Goal: Task Accomplishment & Management: Manage account settings

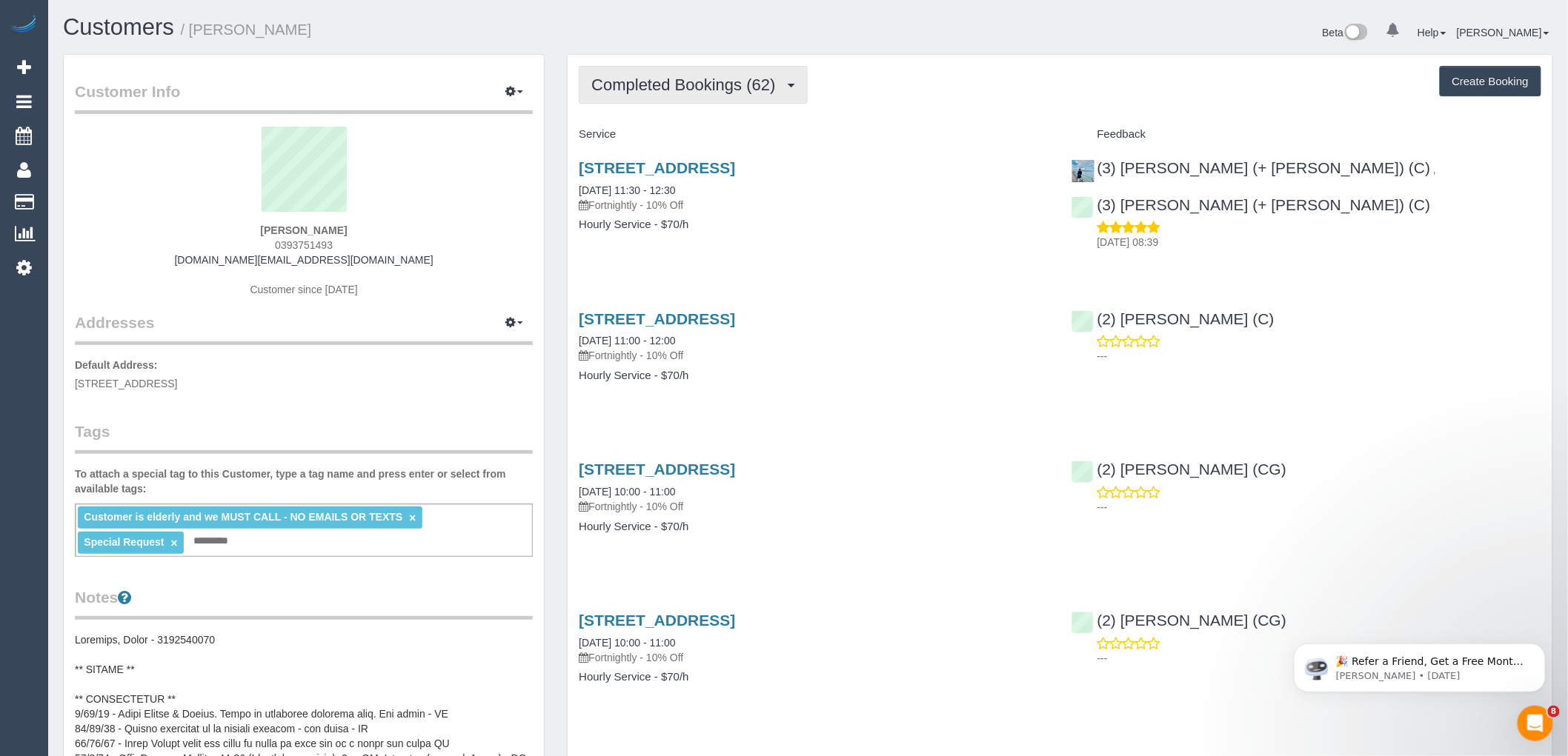
click at [675, 88] on span "Completed Bookings (62)" at bounding box center [687, 84] width 191 height 18
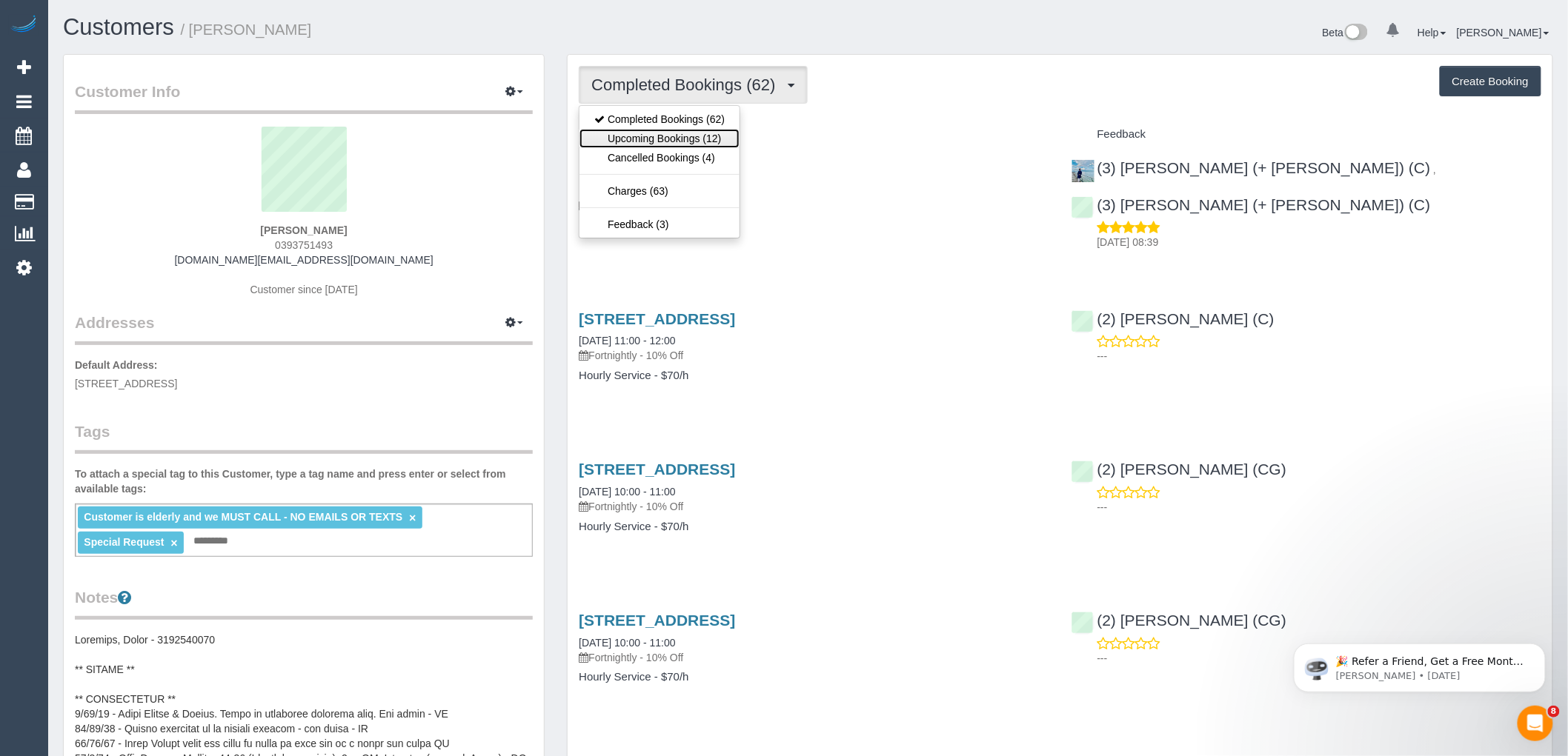
click at [680, 136] on link "Upcoming Bookings (12)" at bounding box center [660, 138] width 160 height 19
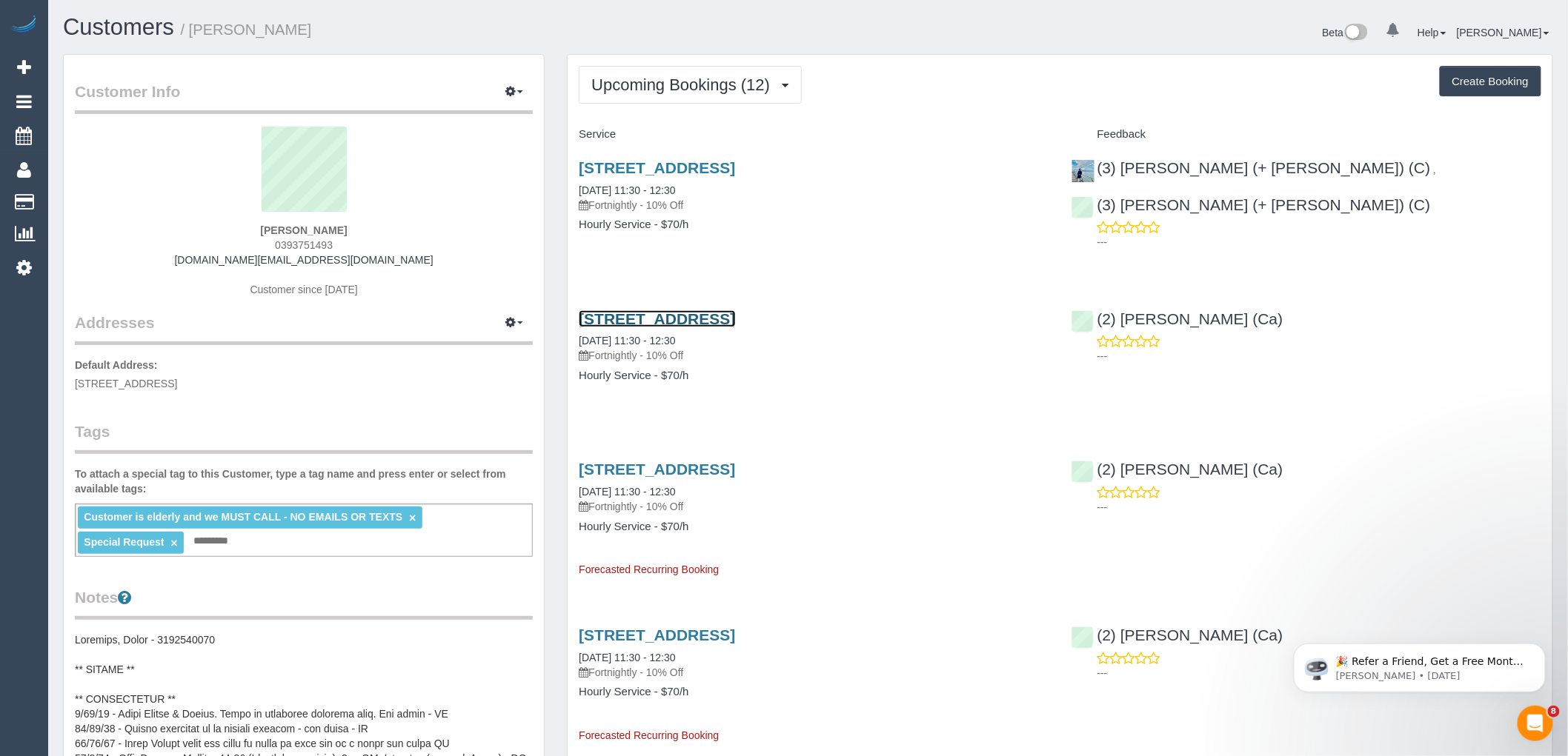
click at [720, 311] on link "[STREET_ADDRESS]" at bounding box center [657, 319] width 157 height 17
click at [735, 160] on link "[STREET_ADDRESS]" at bounding box center [657, 168] width 157 height 17
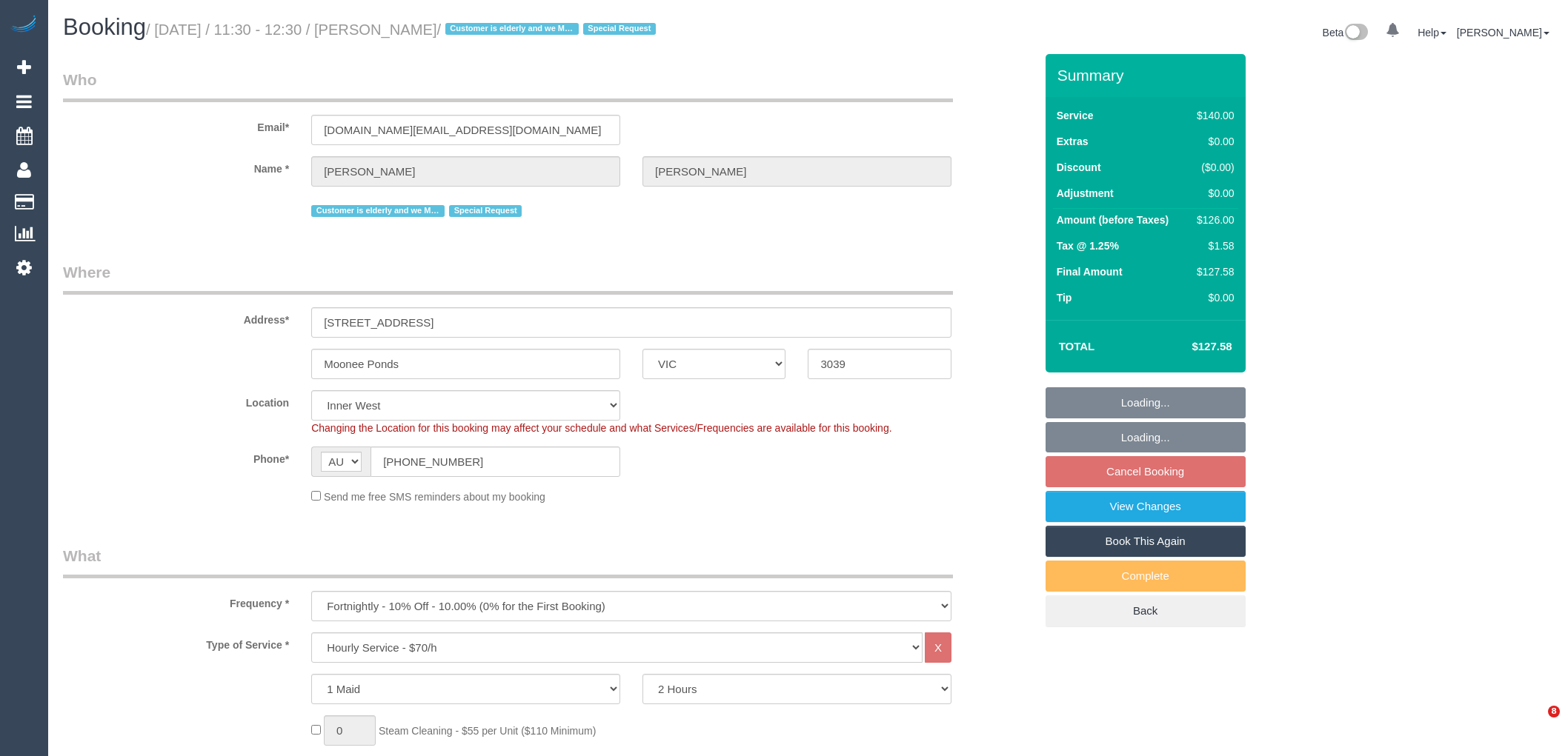
select select "VIC"
select select "object:724"
select select "number:28"
select select "number:14"
select select "number:19"
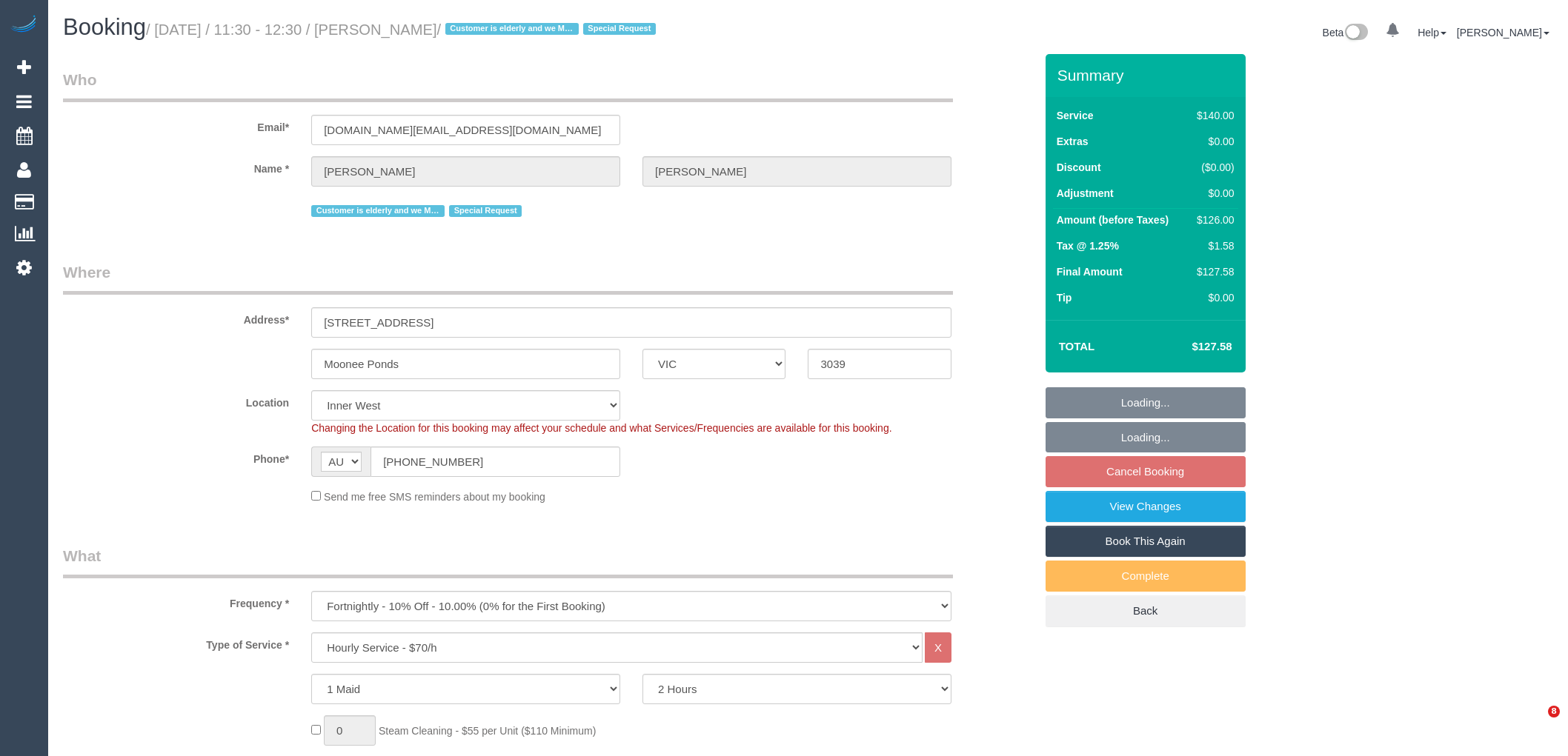
select select "number:24"
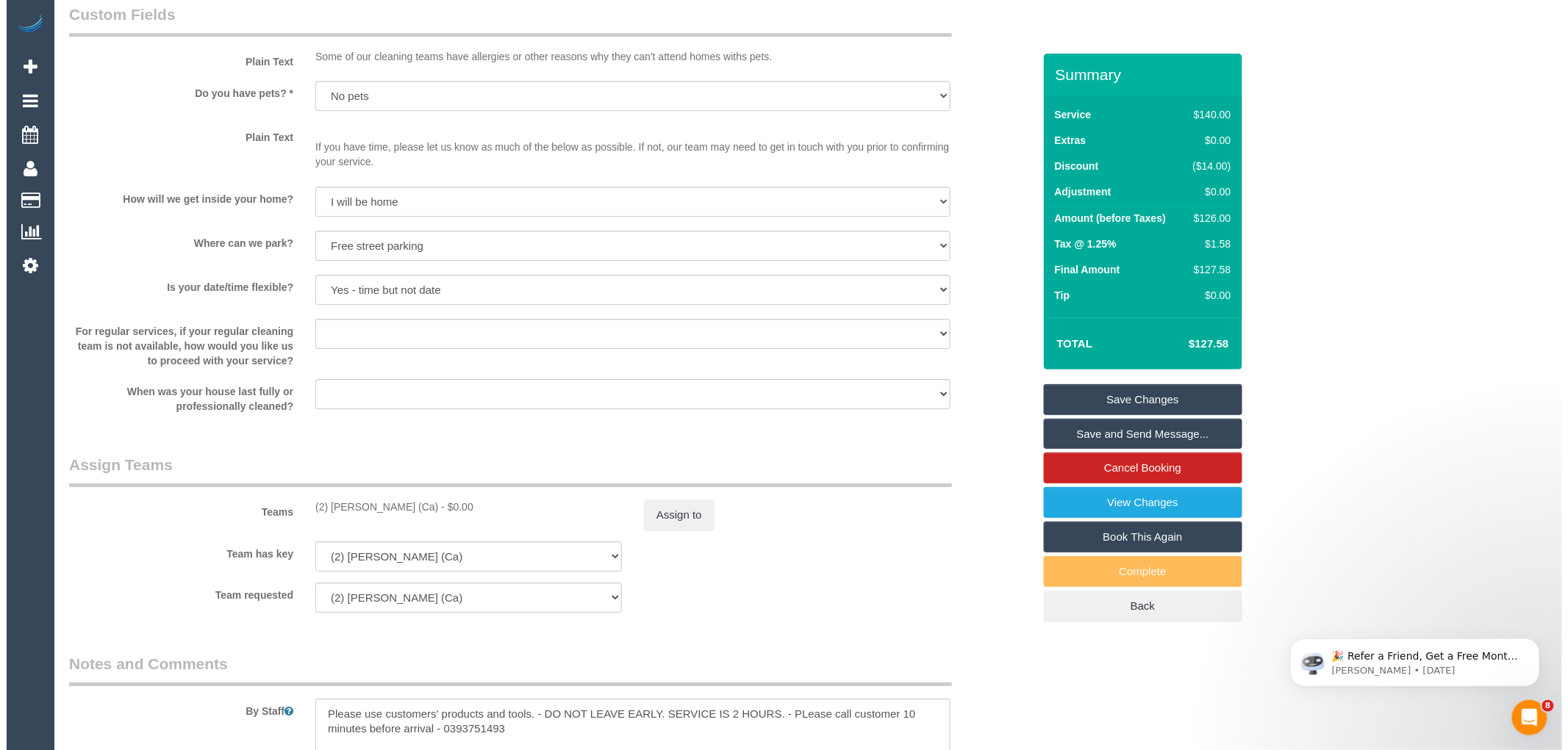
scroll to position [1877, 0]
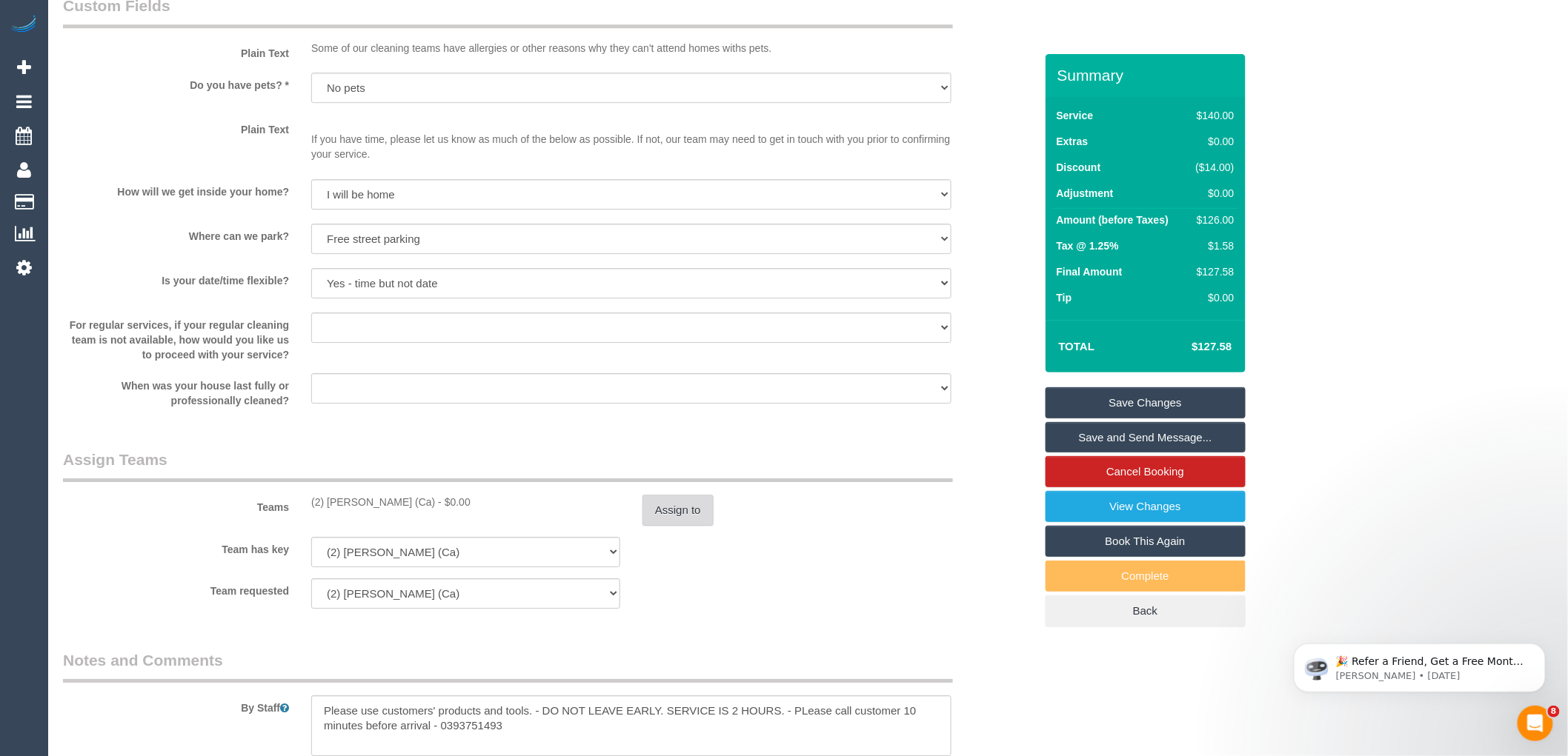
click at [658, 526] on button "Assign to" at bounding box center [678, 510] width 71 height 32
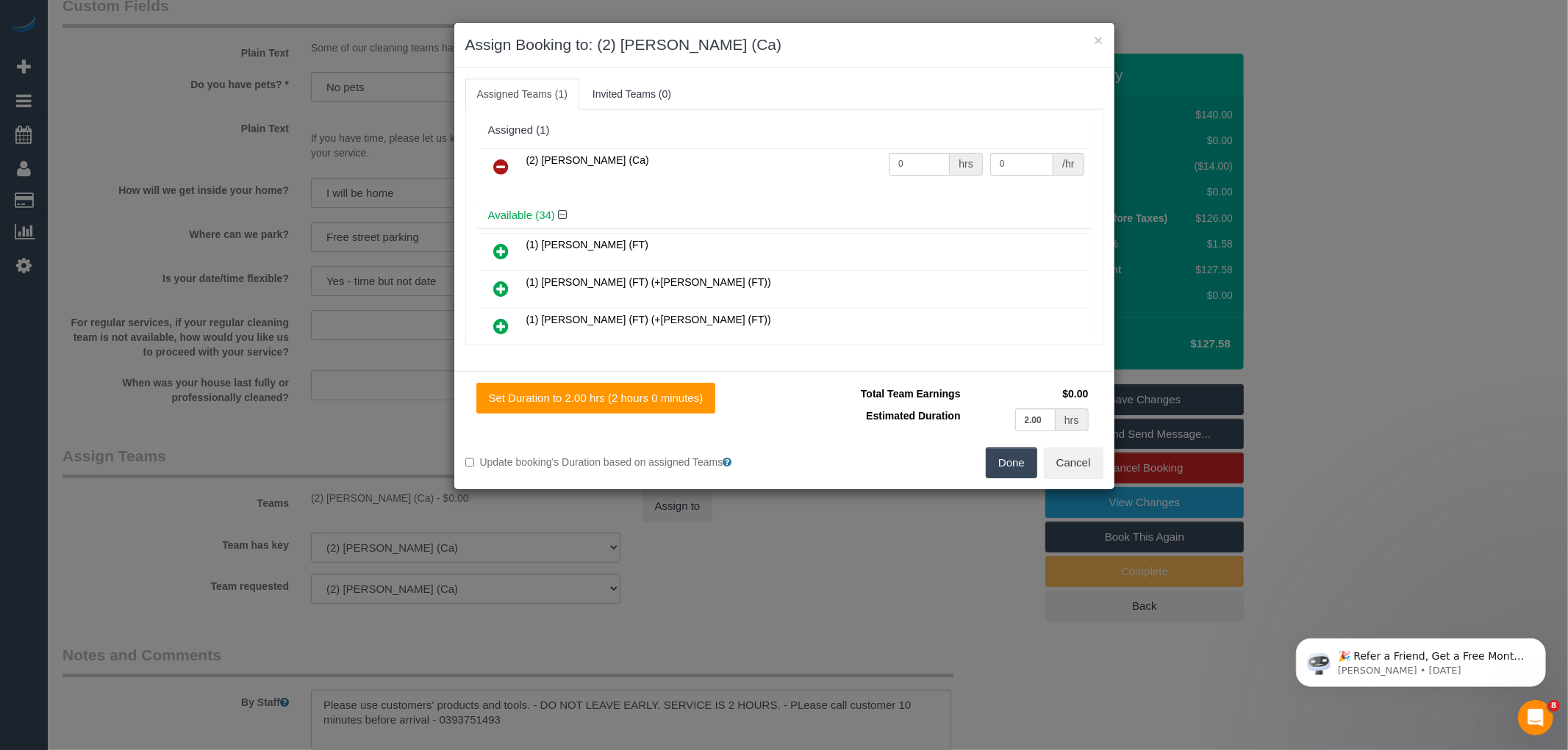
click at [506, 166] on icon at bounding box center [501, 167] width 15 height 18
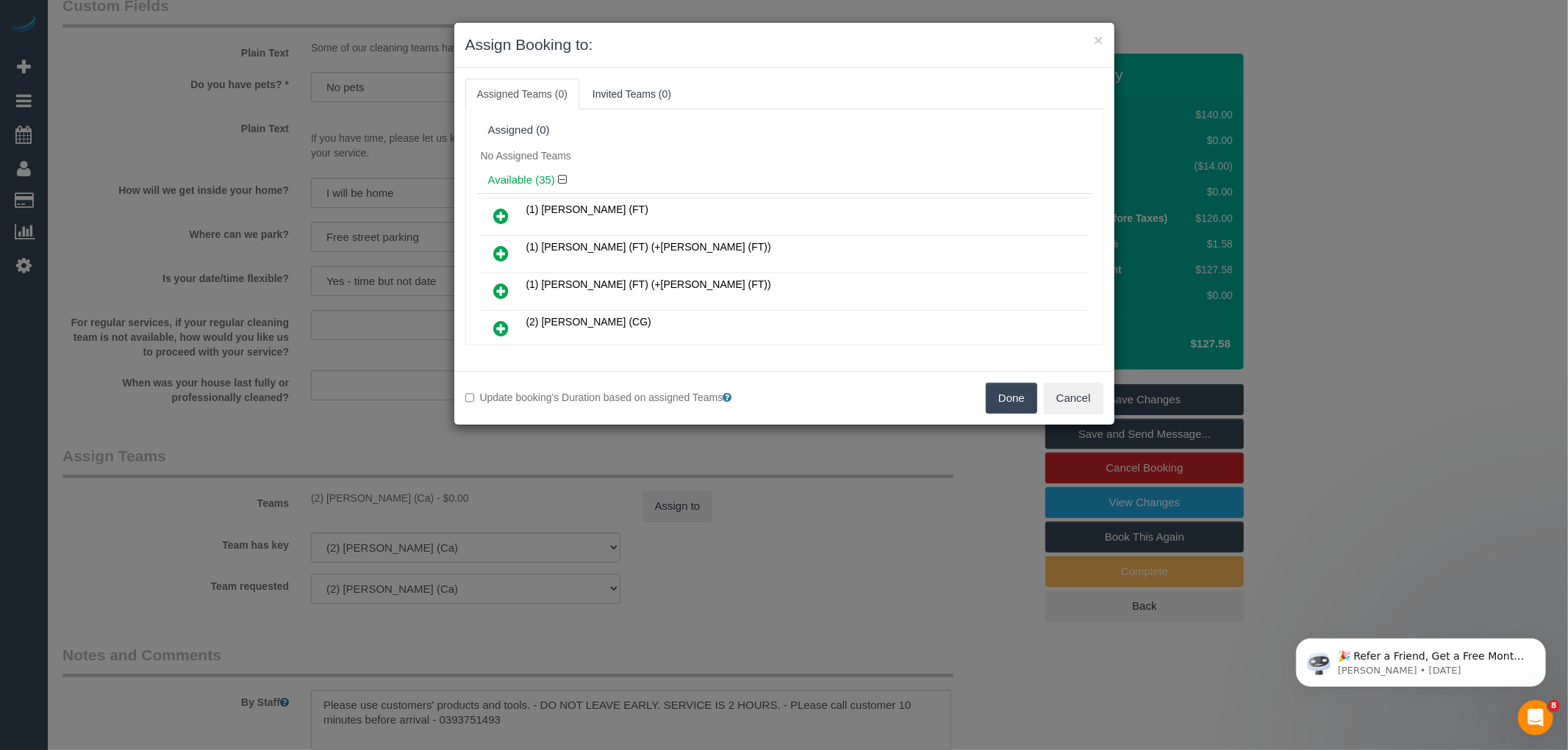
scroll to position [535, 0]
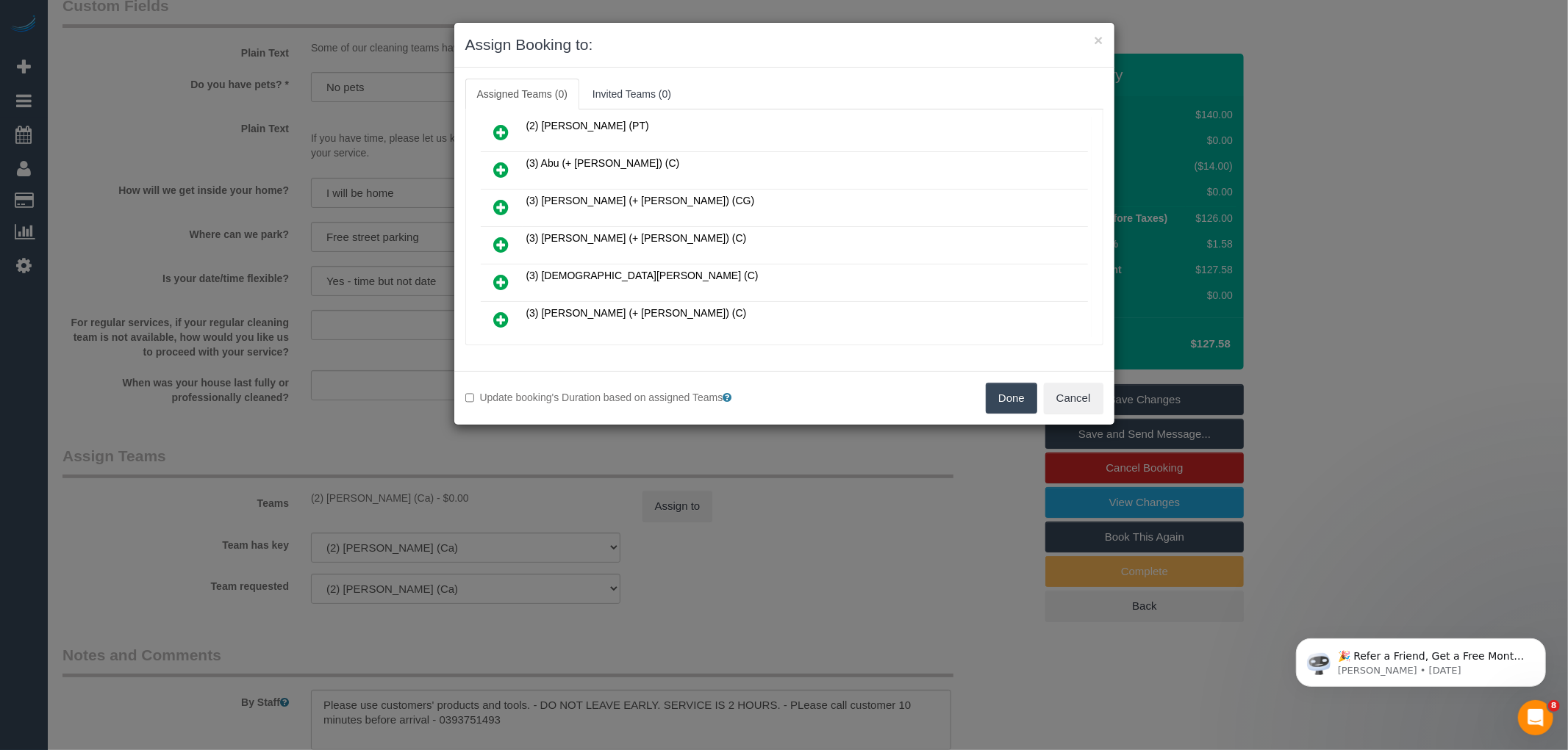
click at [497, 243] on icon at bounding box center [501, 244] width 15 height 18
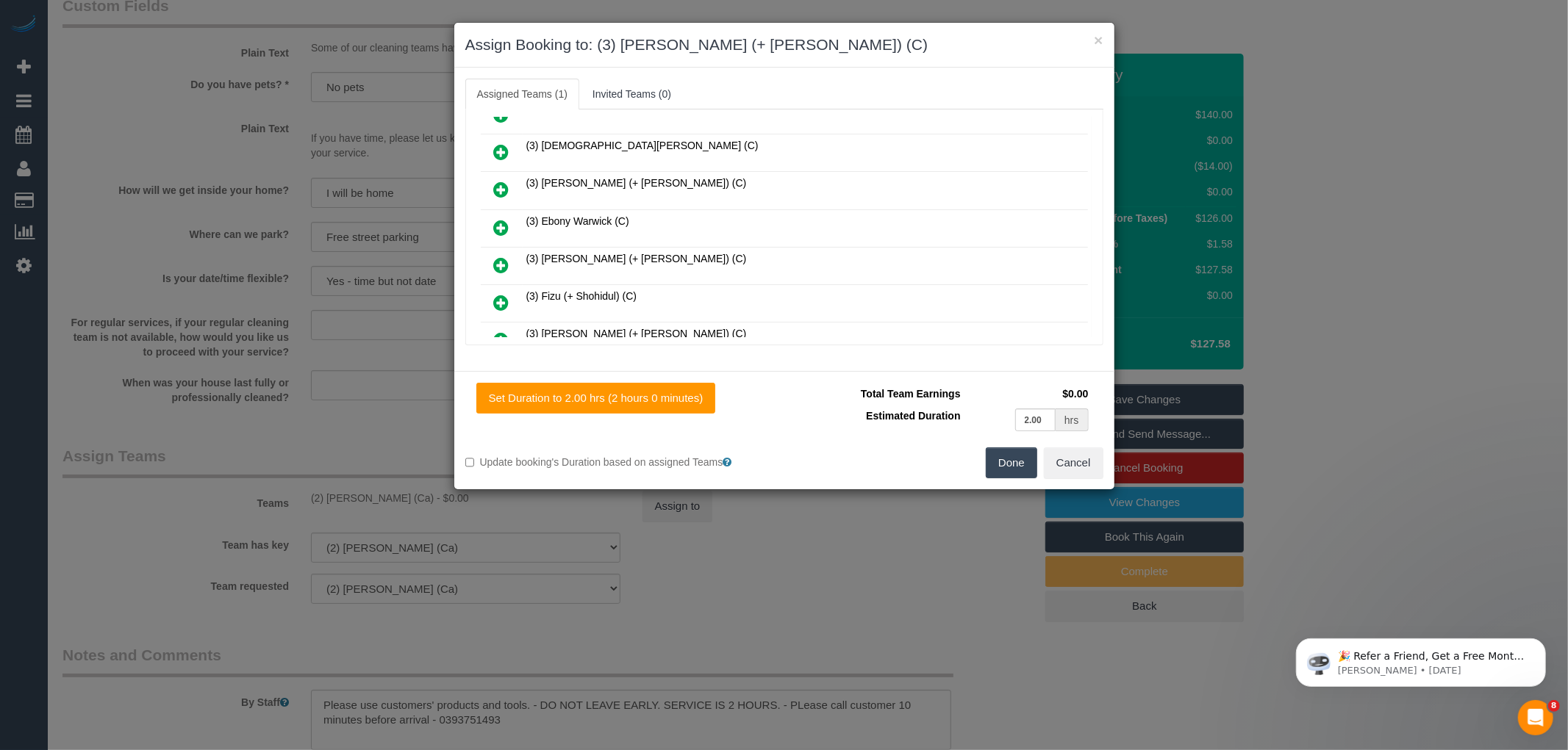
scroll to position [641, 0]
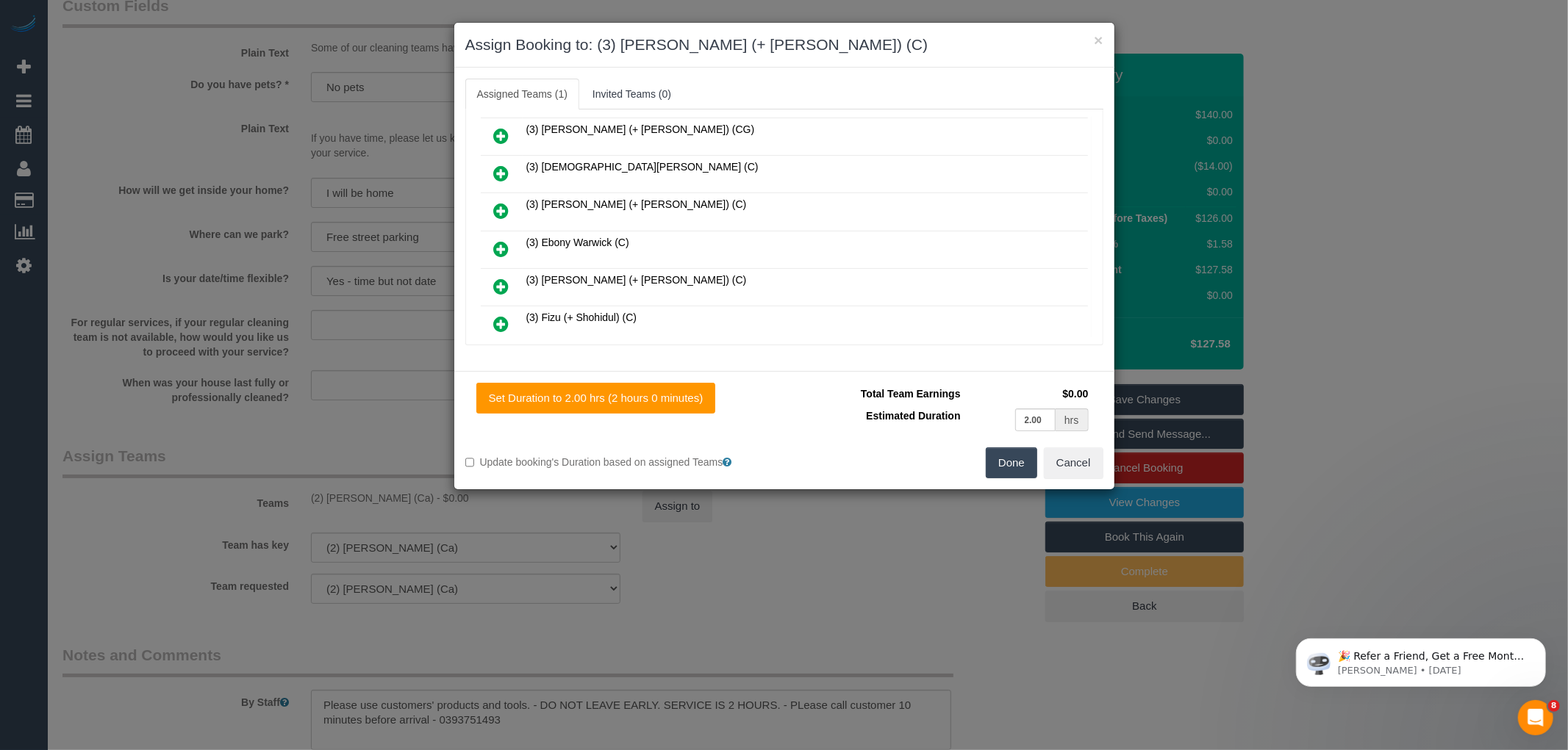
click at [500, 277] on icon at bounding box center [501, 286] width 15 height 18
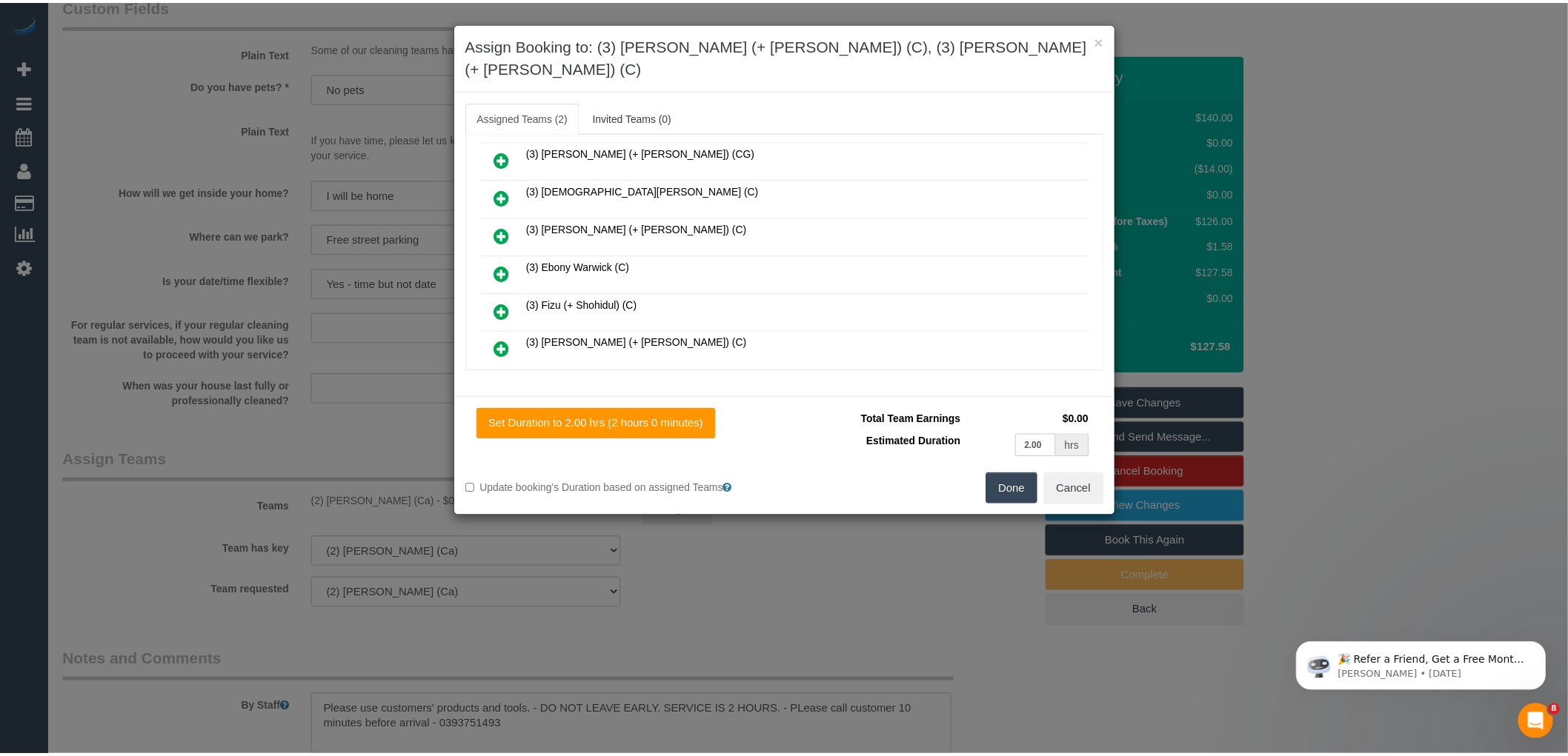
scroll to position [0, 0]
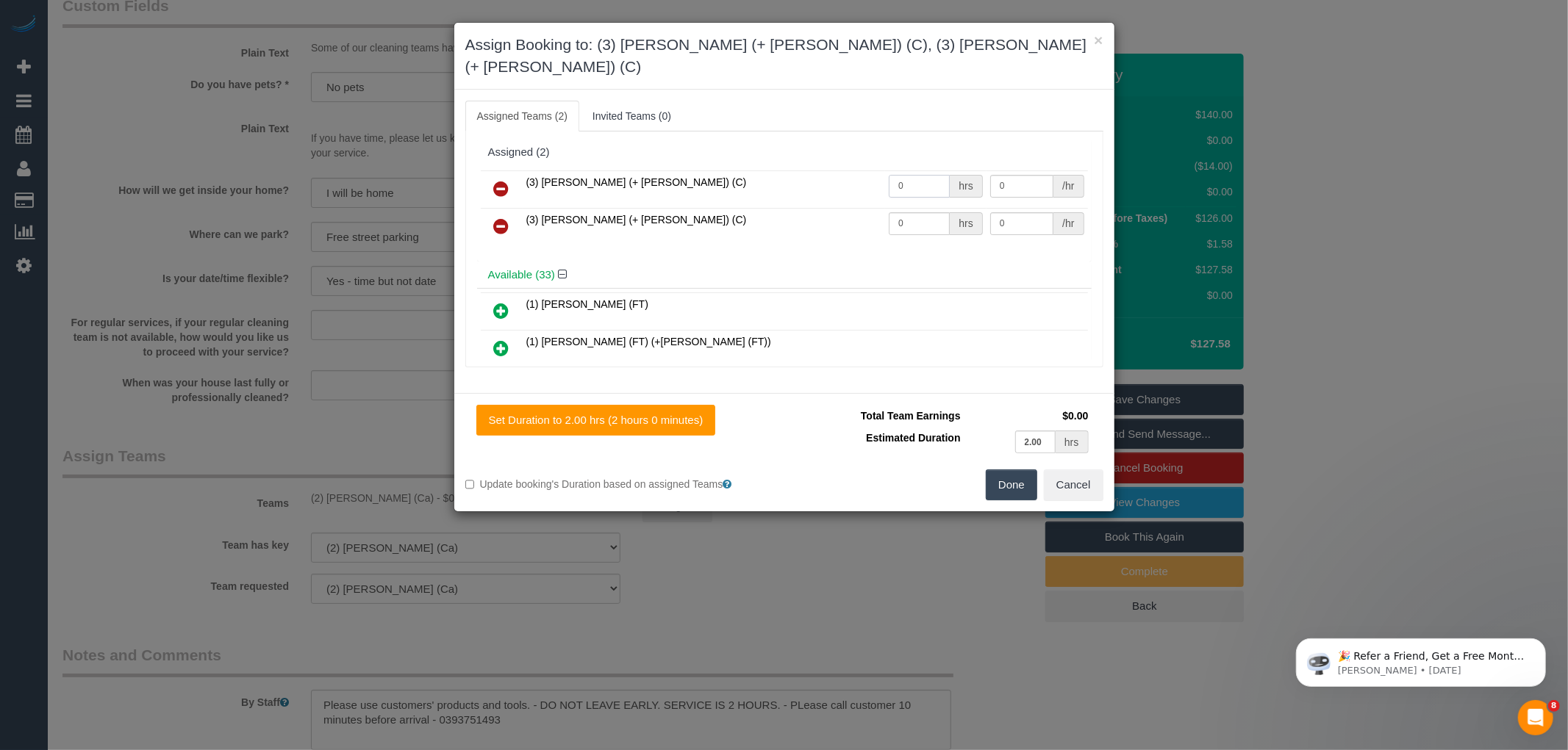
click at [913, 175] on input "0" at bounding box center [919, 187] width 61 height 23
type input "1"
type input "35"
click at [910, 214] on td "0 hrs" at bounding box center [935, 227] width 101 height 38
click at [908, 212] on input "0" at bounding box center [919, 223] width 61 height 23
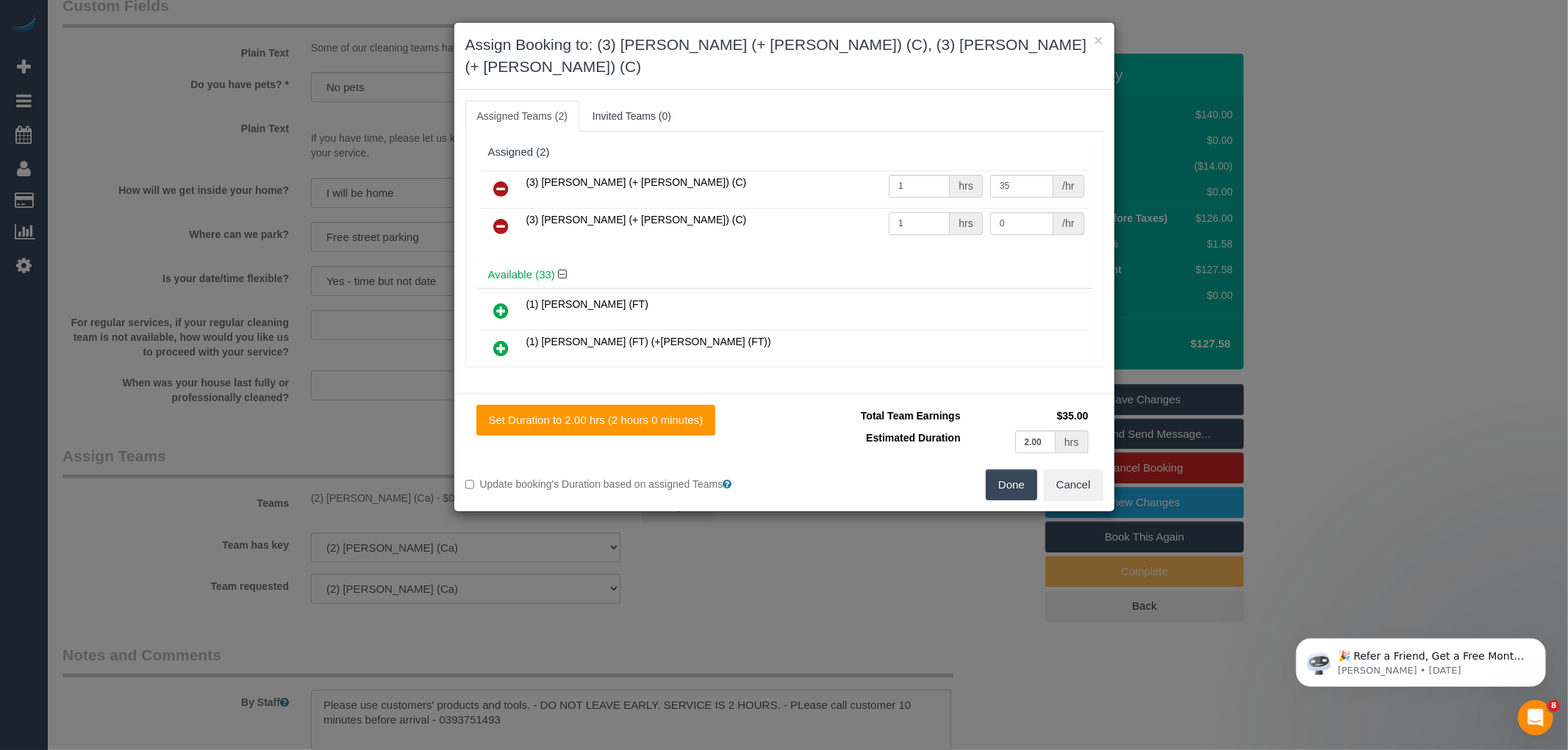
type input "1"
type input "35"
click at [1017, 470] on button "Done" at bounding box center [1011, 485] width 51 height 31
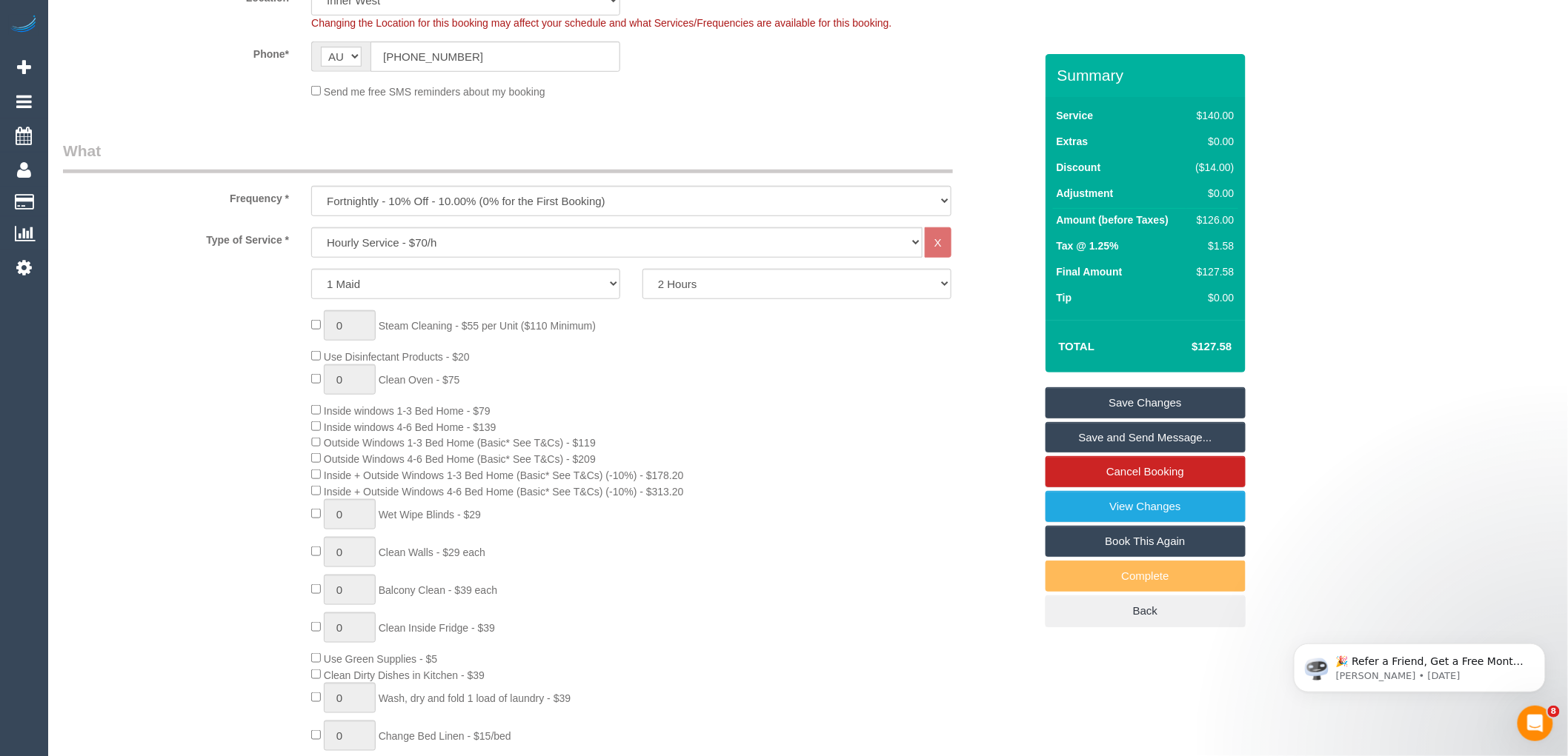
scroll to position [328, 0]
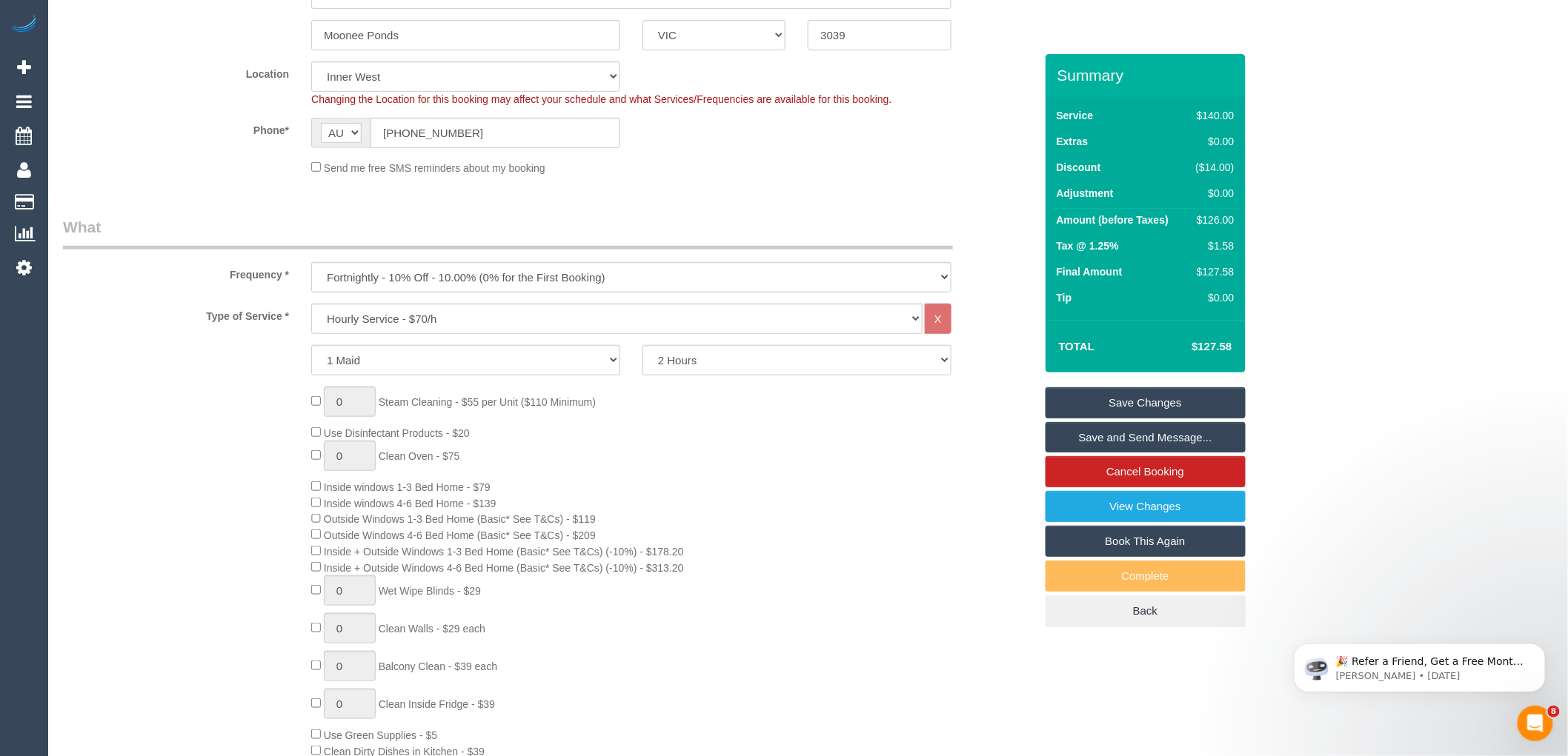
click at [1136, 401] on link "Save Changes" at bounding box center [1145, 403] width 200 height 32
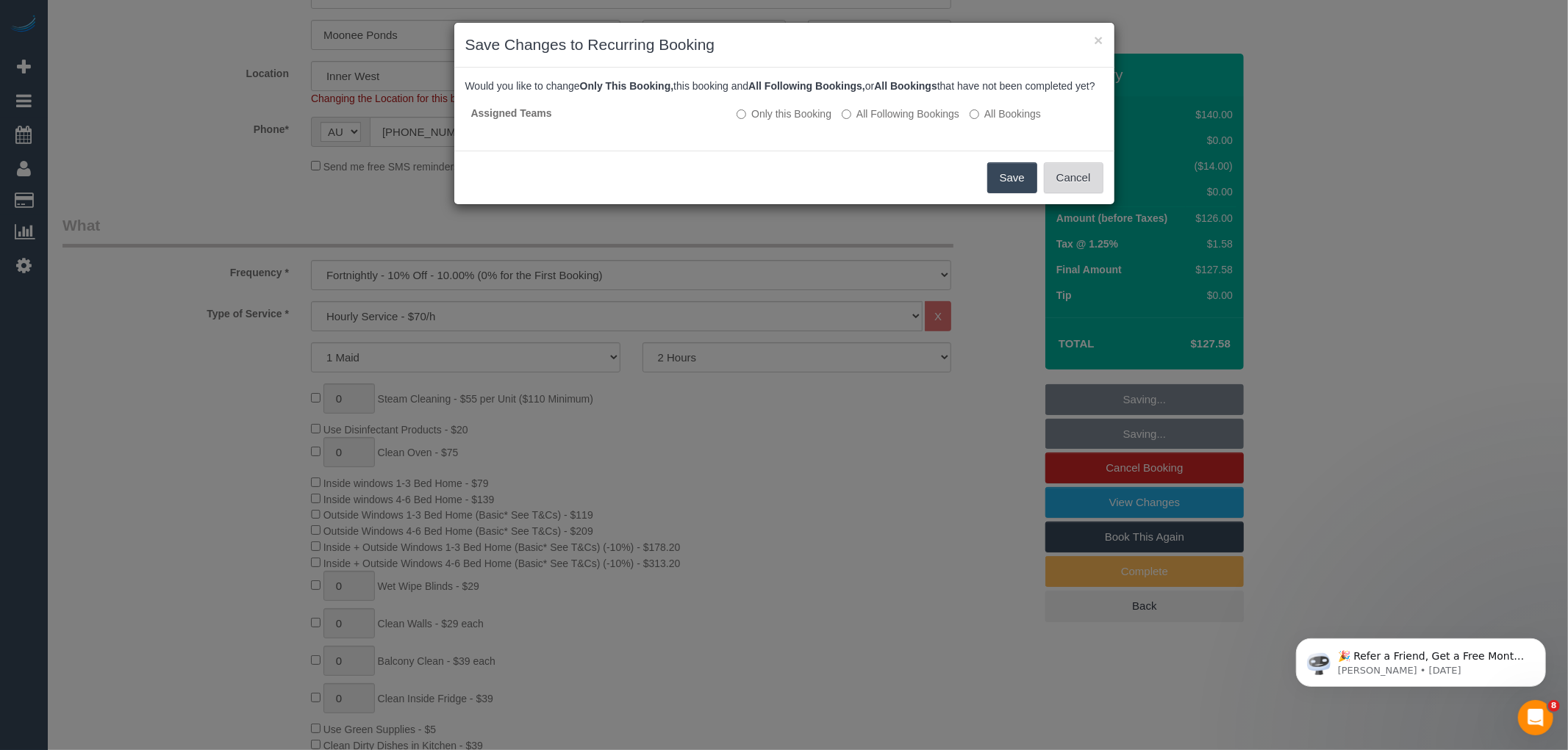
click at [1084, 186] on button "Cancel" at bounding box center [1073, 177] width 60 height 31
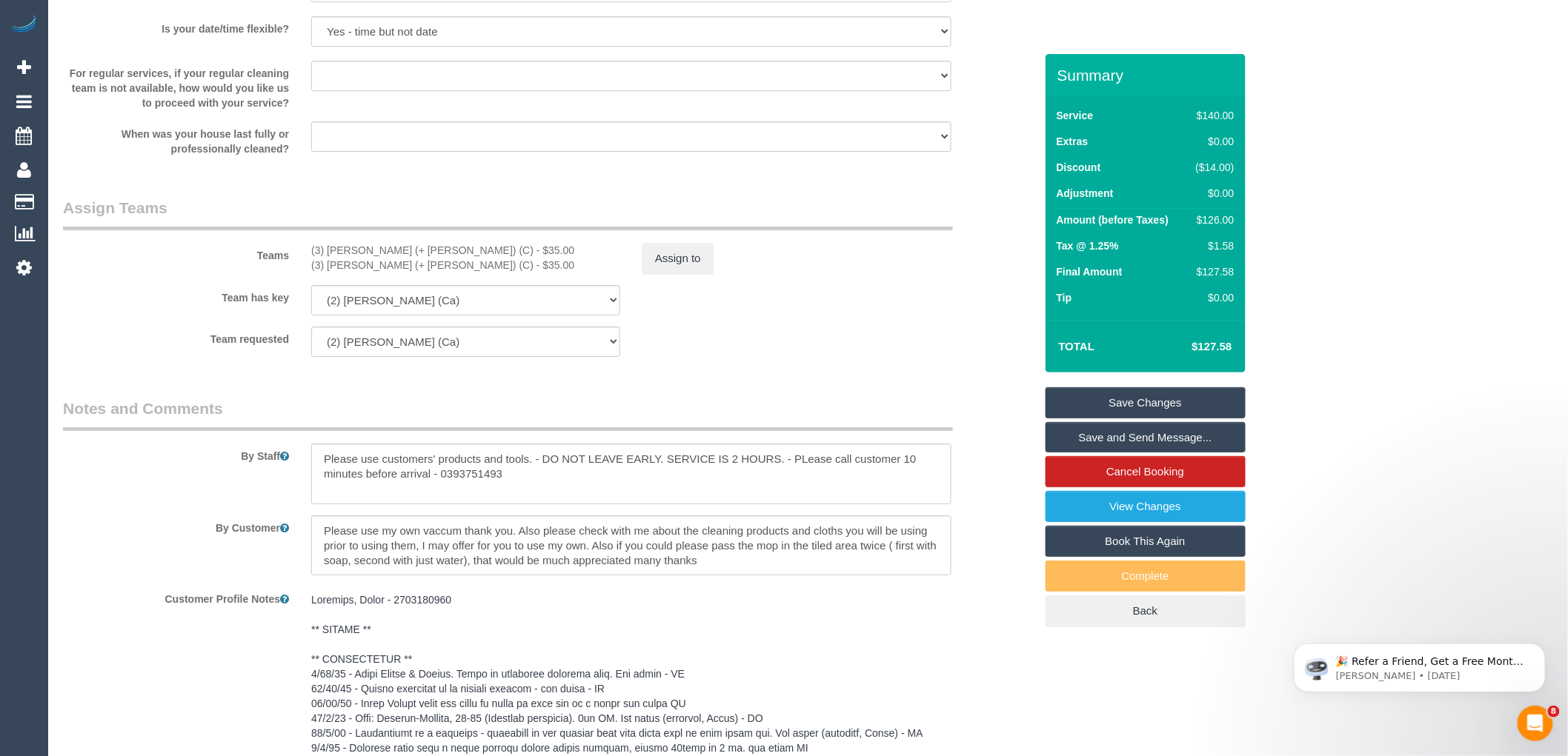
scroll to position [2519, 0]
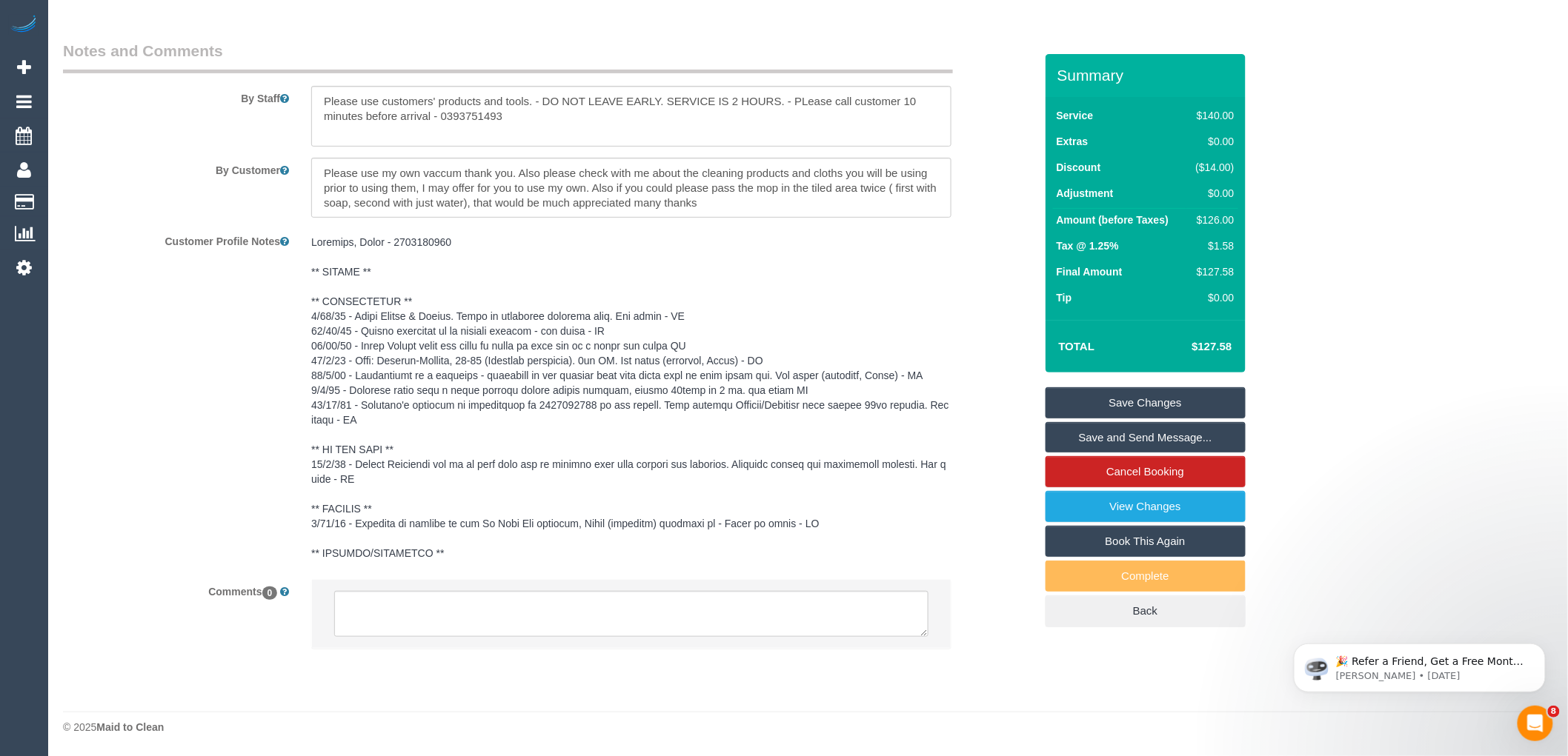
click at [1166, 402] on link "Save Changes" at bounding box center [1145, 403] width 200 height 32
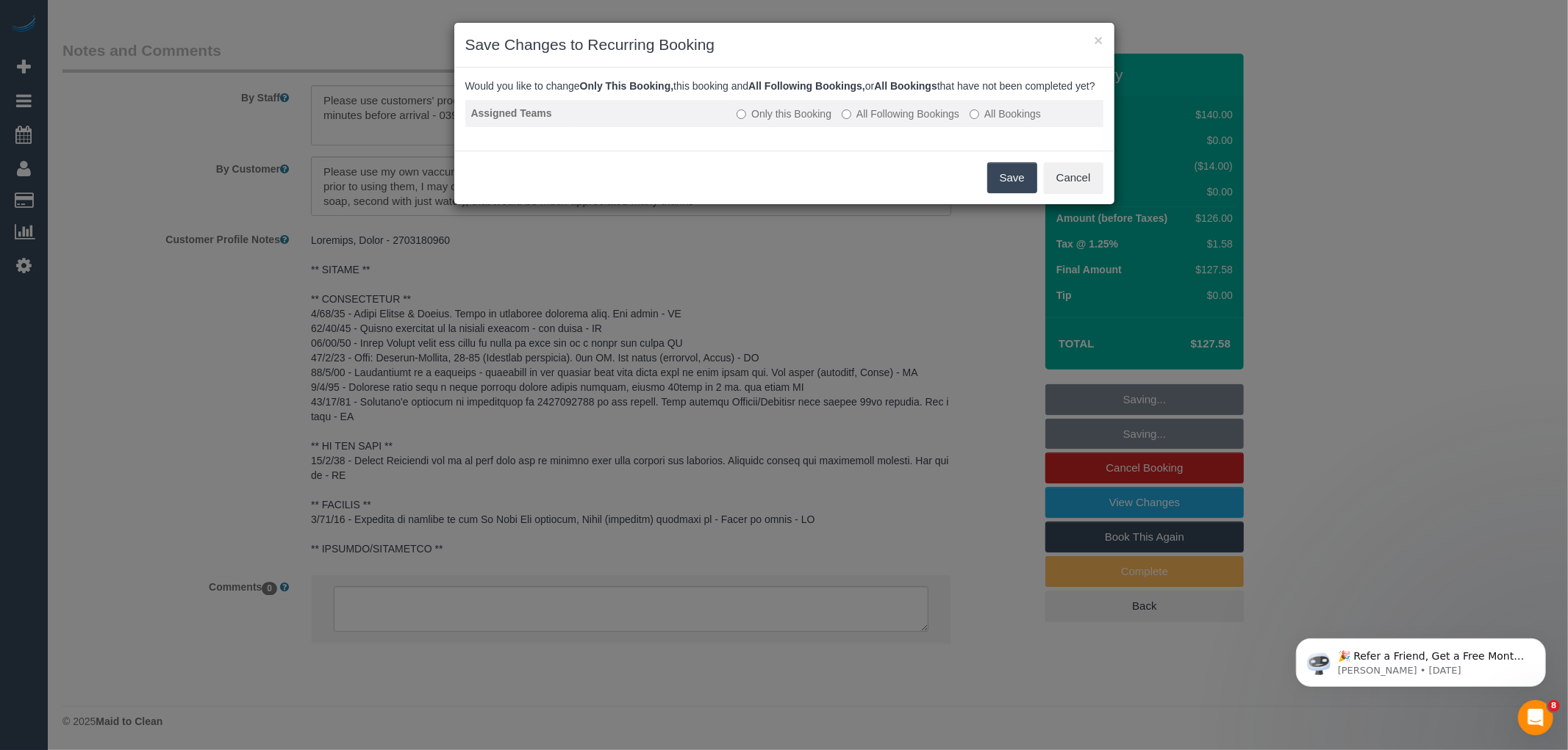
click at [849, 119] on label "All Following Bookings" at bounding box center [900, 114] width 117 height 15
click at [995, 188] on button "Save" at bounding box center [1012, 177] width 50 height 31
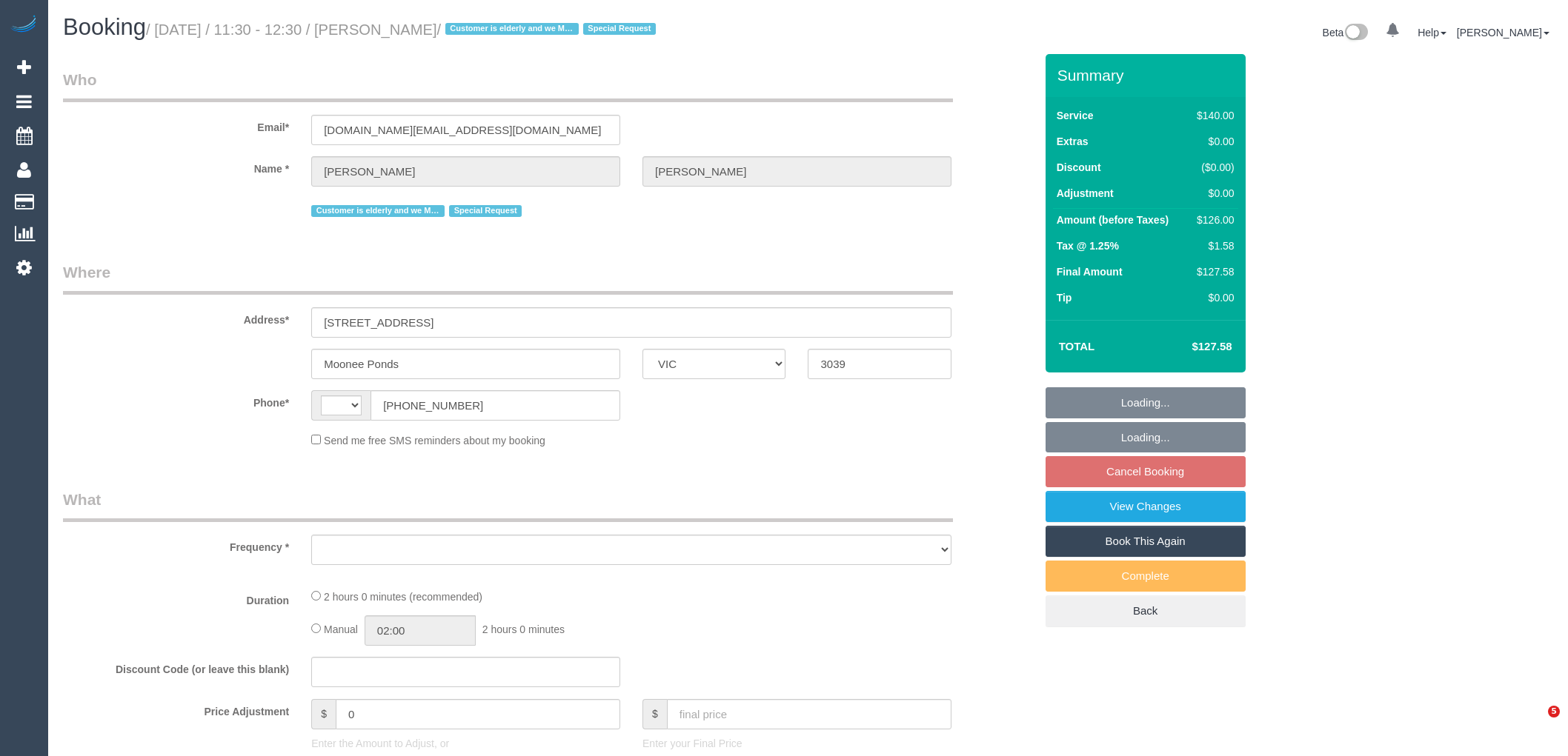
select select "VIC"
select select "object:298"
select select "string:AU"
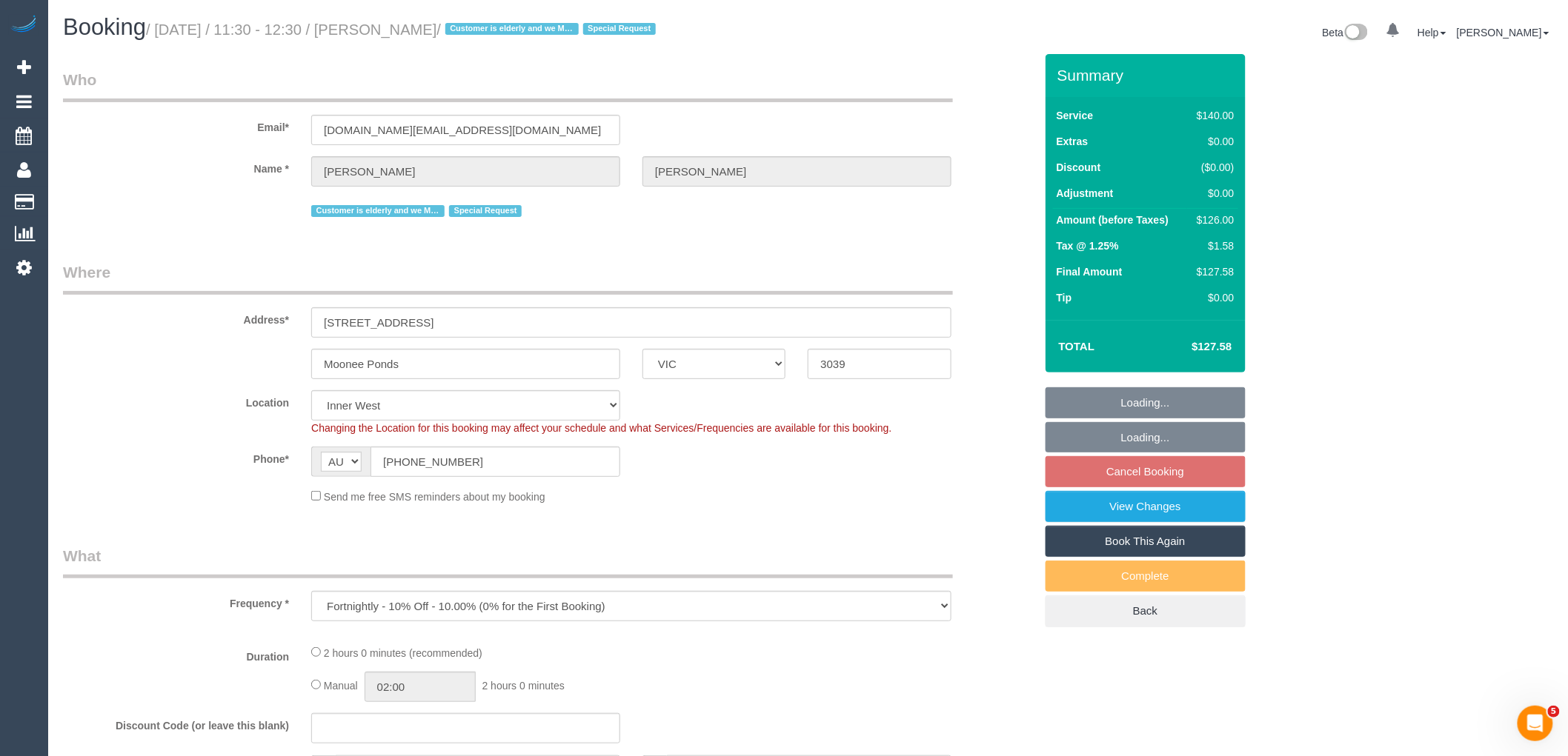
select select "string:stripe-pm_1NoKqy2GScqysDRVsan1s9rF"
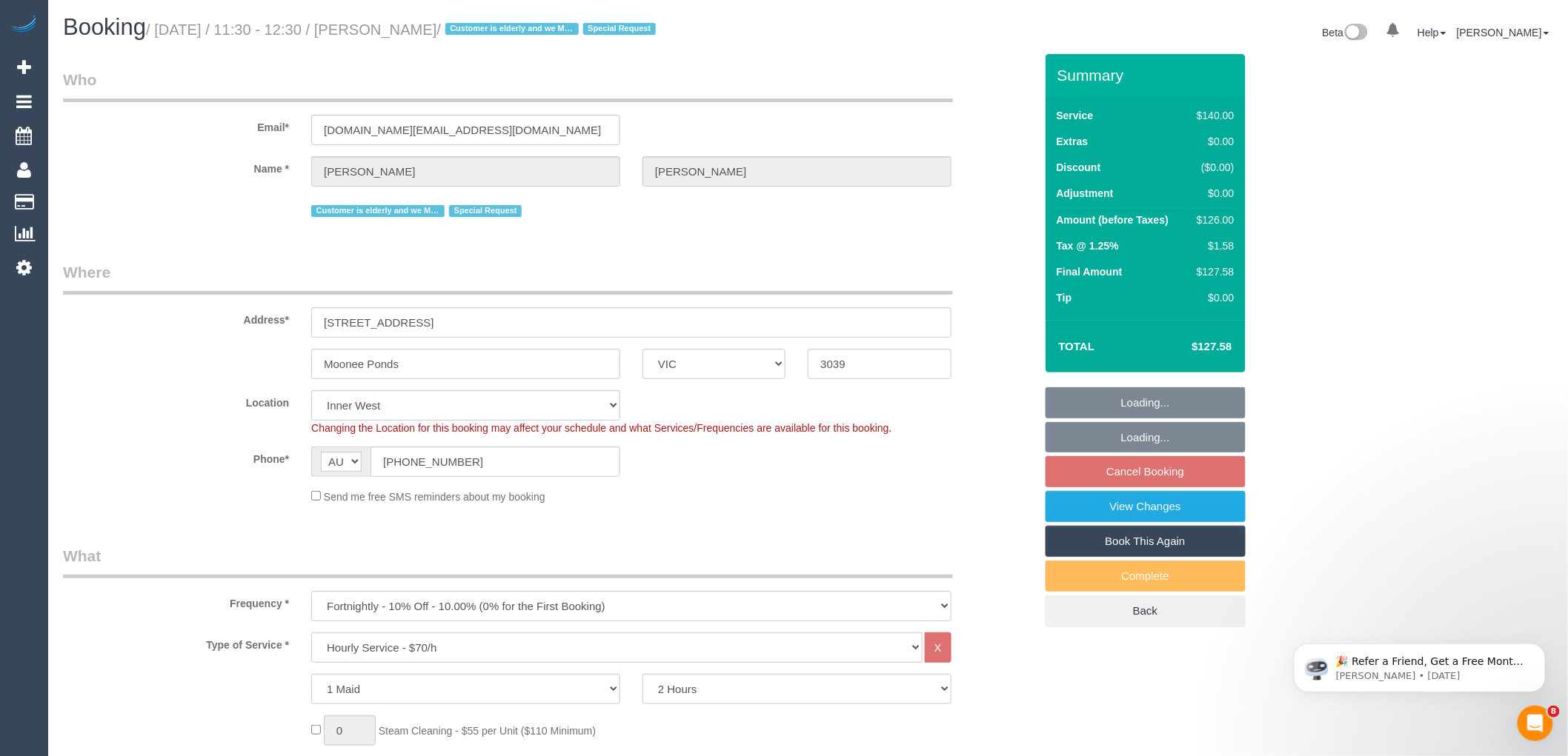
select select "object:792"
select select "number:28"
select select "number:14"
select select "number:19"
select select "number:24"
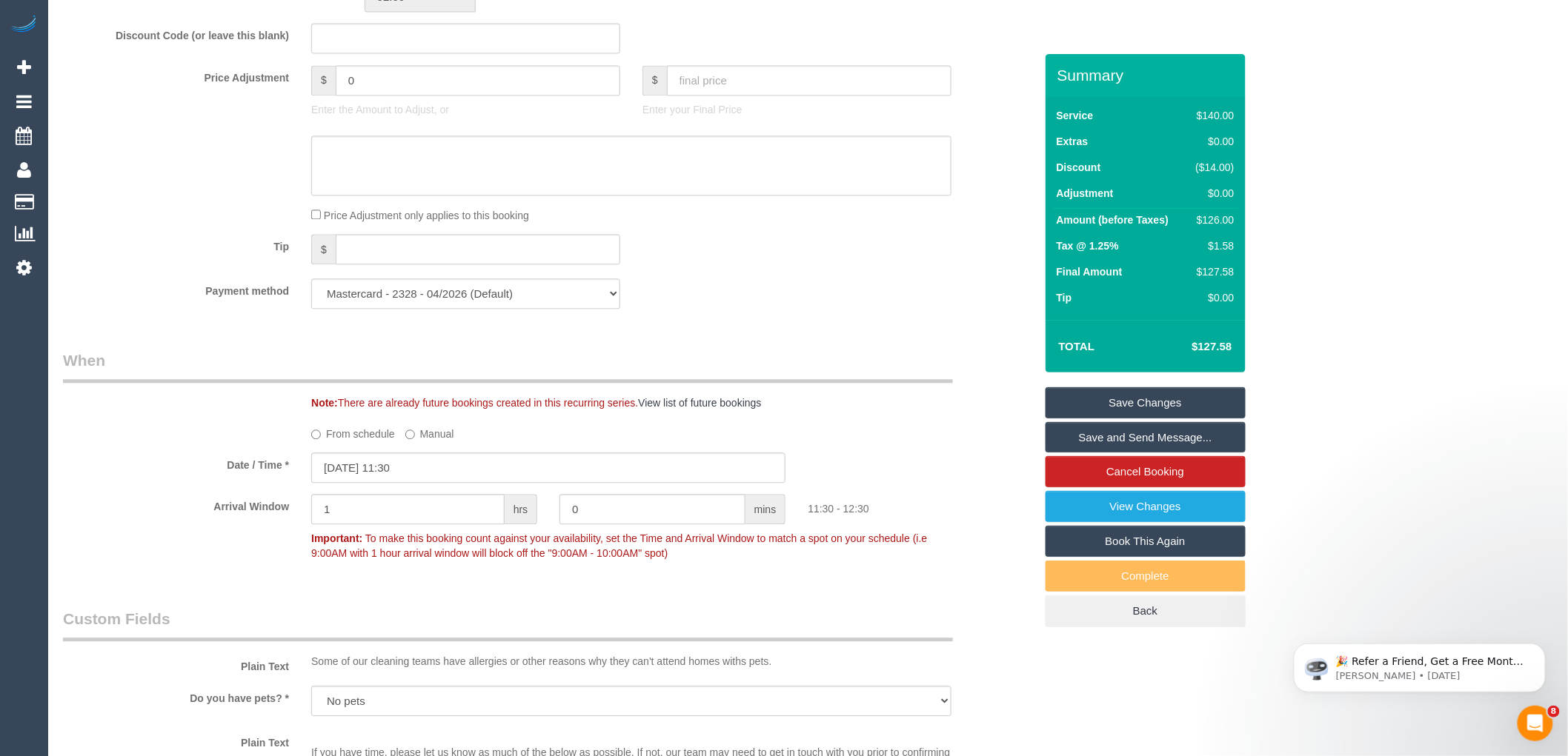
scroll to position [1102, 0]
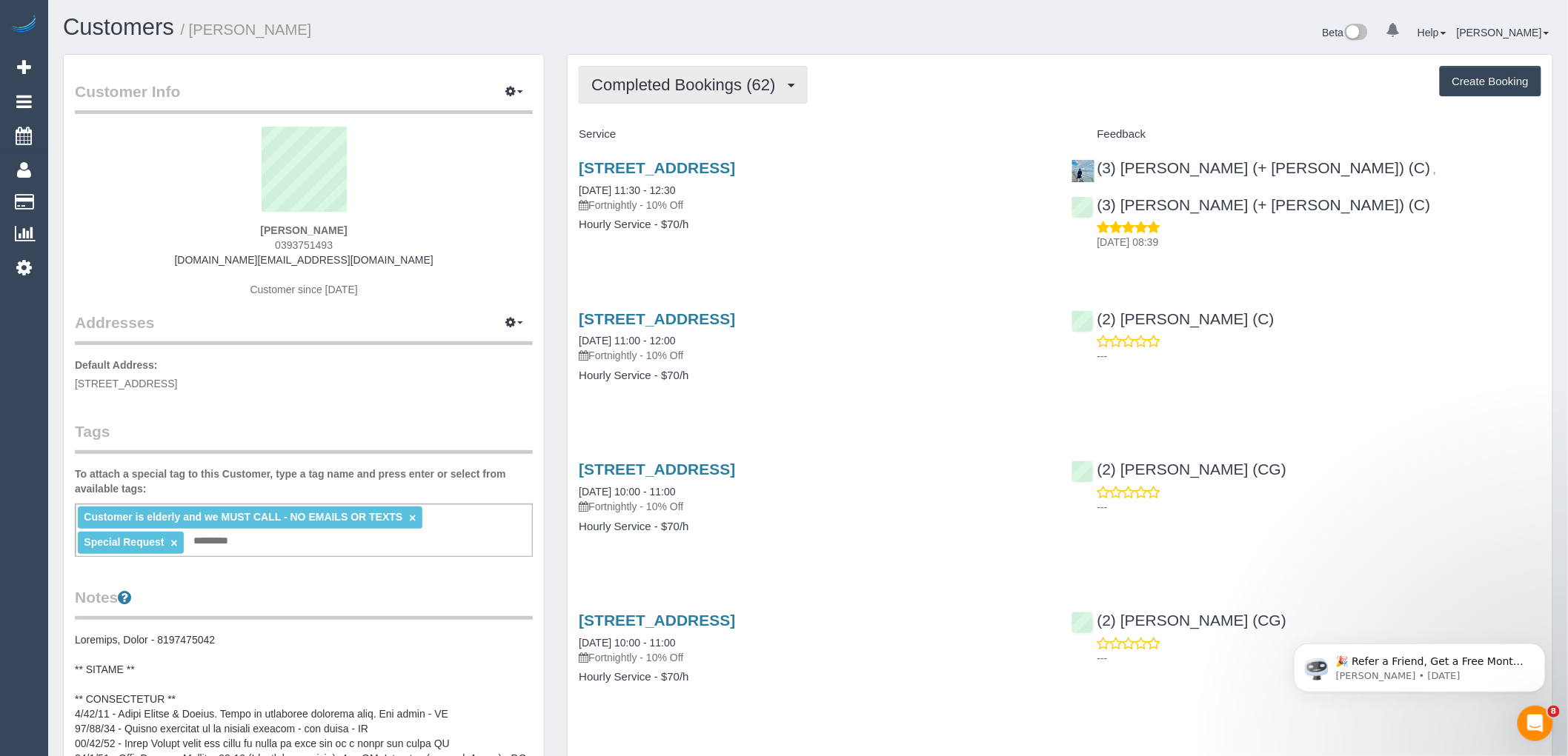
click at [665, 86] on span "Completed Bookings (62)" at bounding box center [687, 84] width 191 height 18
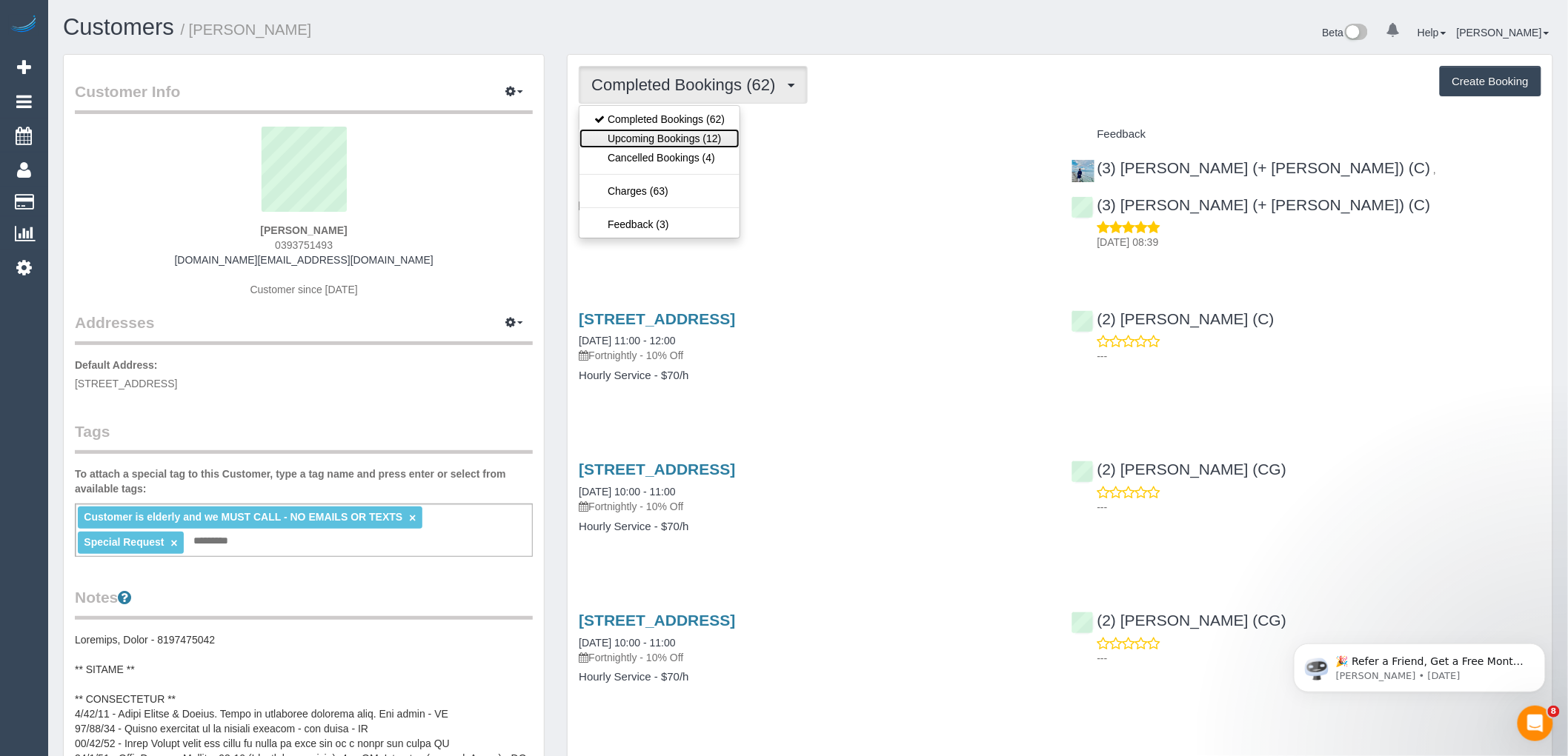
click at [658, 140] on link "Upcoming Bookings (12)" at bounding box center [660, 138] width 160 height 19
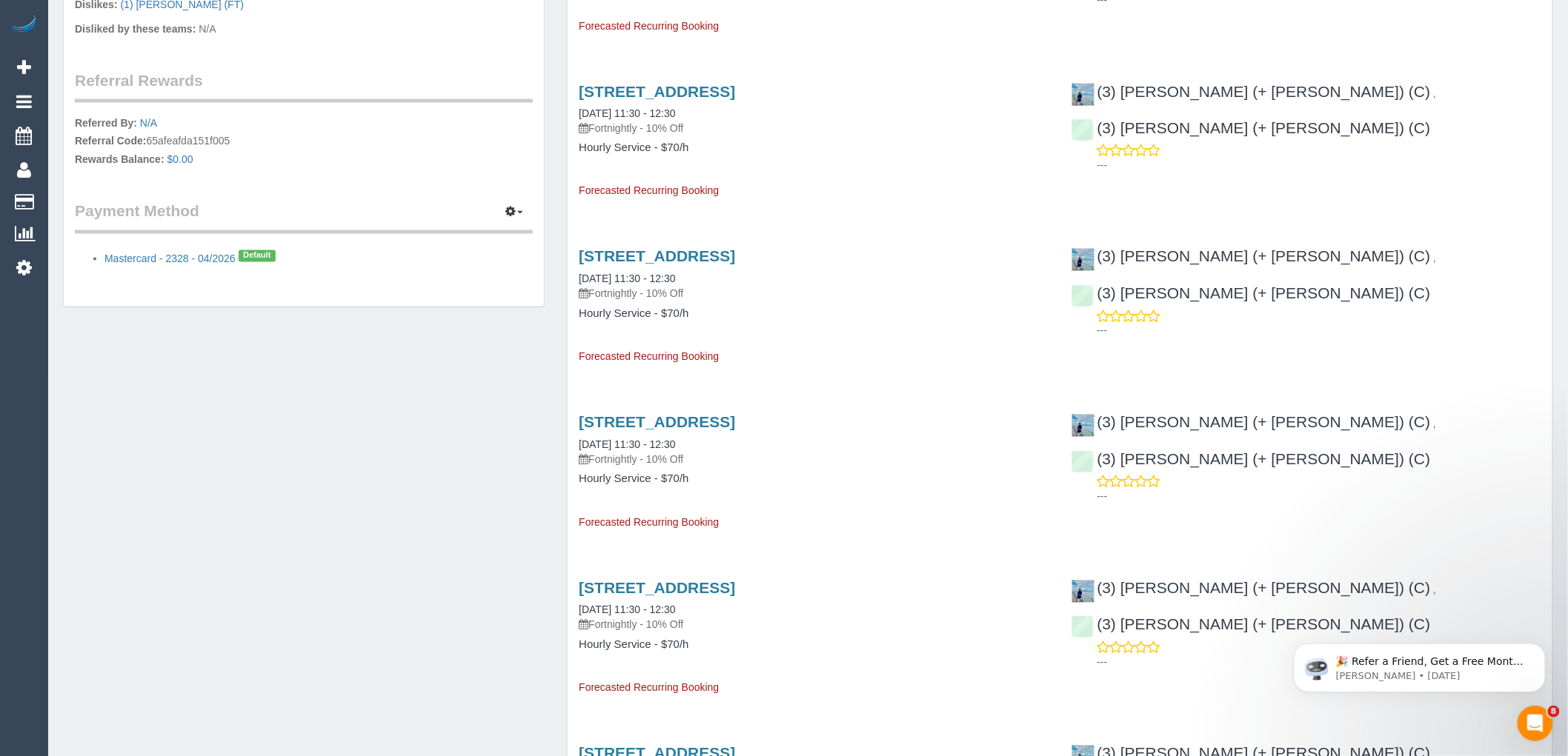
scroll to position [1069, 0]
